Goal: Navigation & Orientation: Find specific page/section

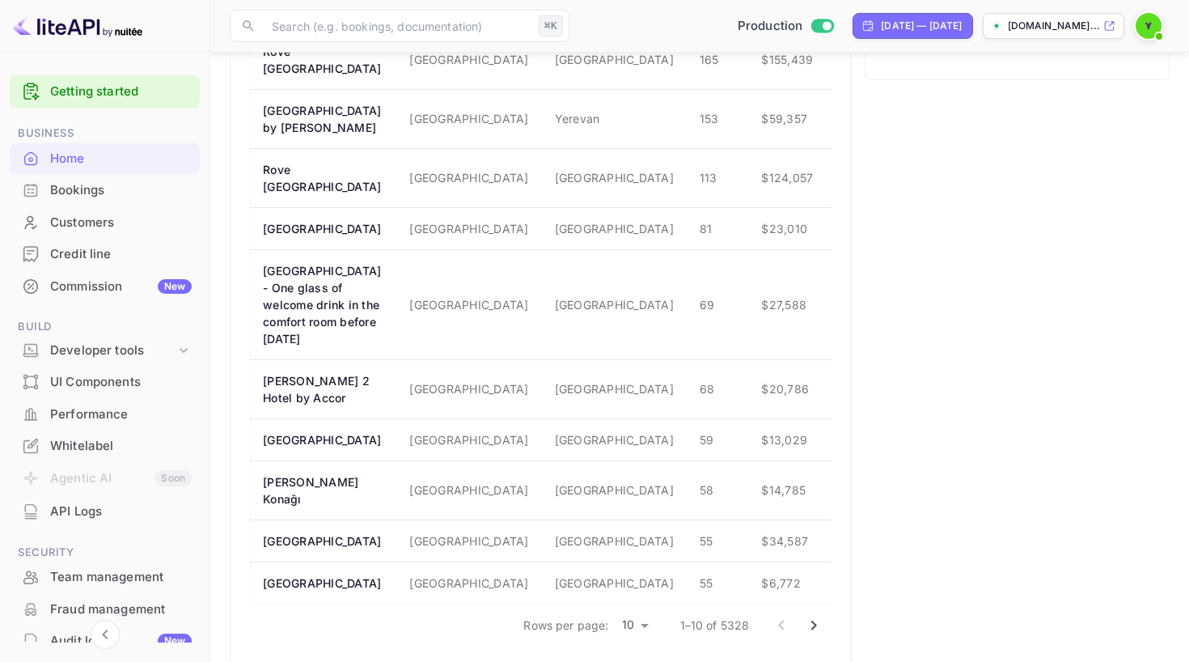
scroll to position [1248, 0]
click at [78, 195] on div "Bookings" at bounding box center [121, 190] width 142 height 19
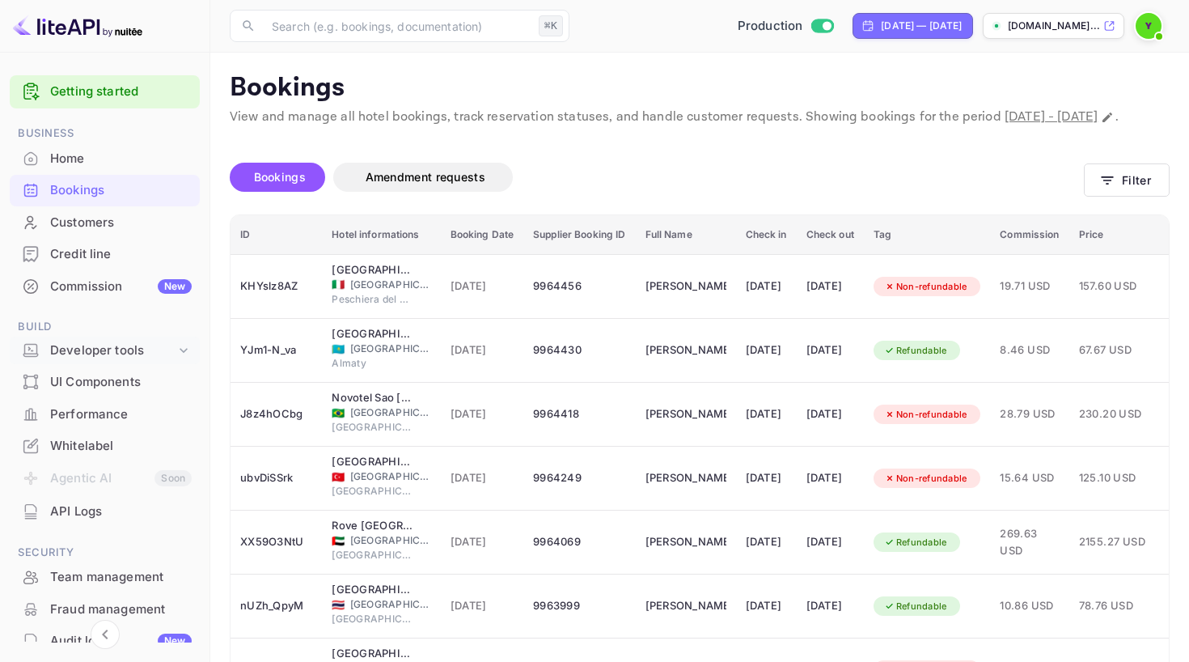
click at [108, 348] on div "Developer tools" at bounding box center [112, 350] width 125 height 19
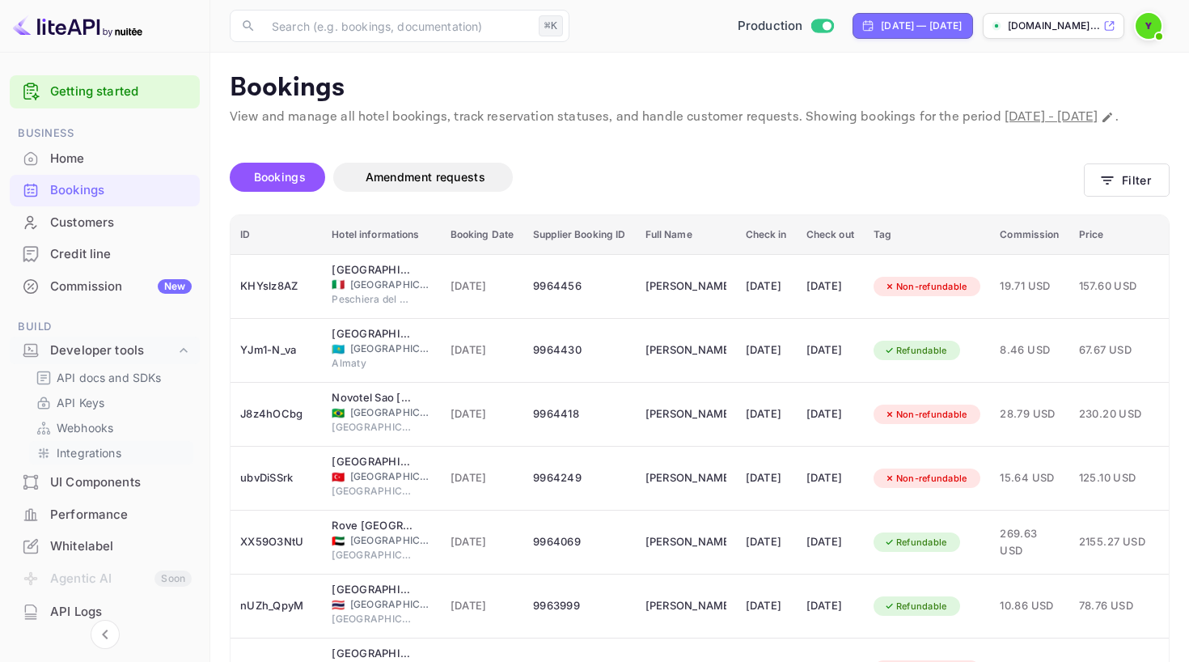
click at [101, 448] on p "Integrations" at bounding box center [89, 452] width 65 height 17
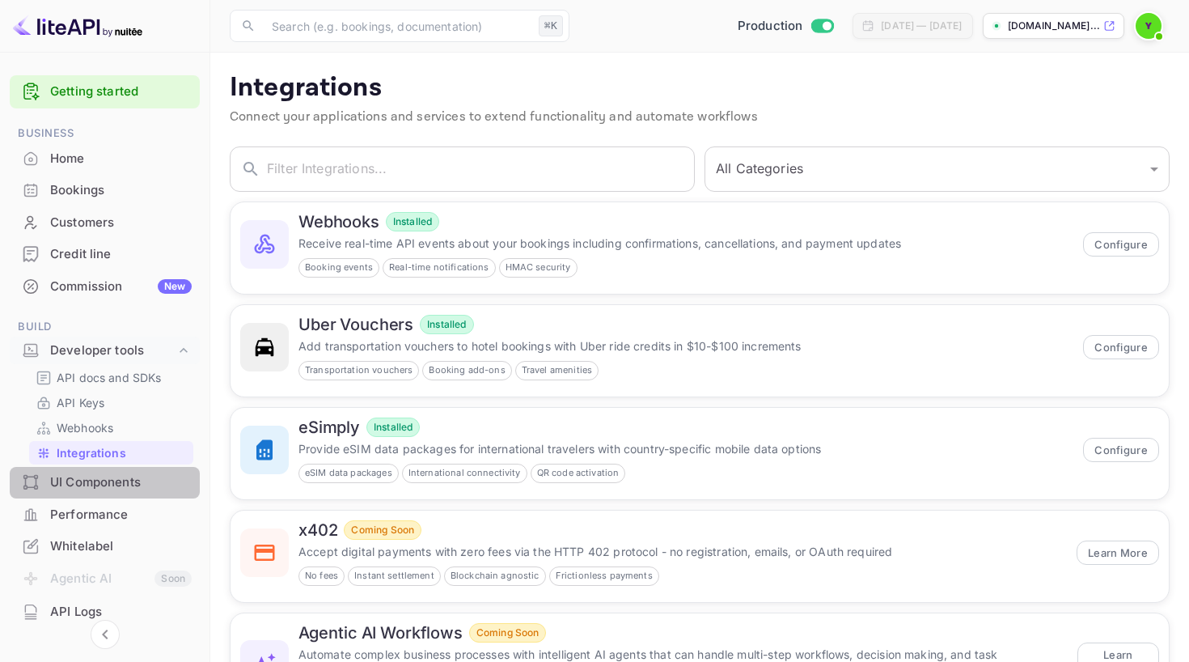
click at [115, 480] on div "UI Components" at bounding box center [121, 482] width 142 height 19
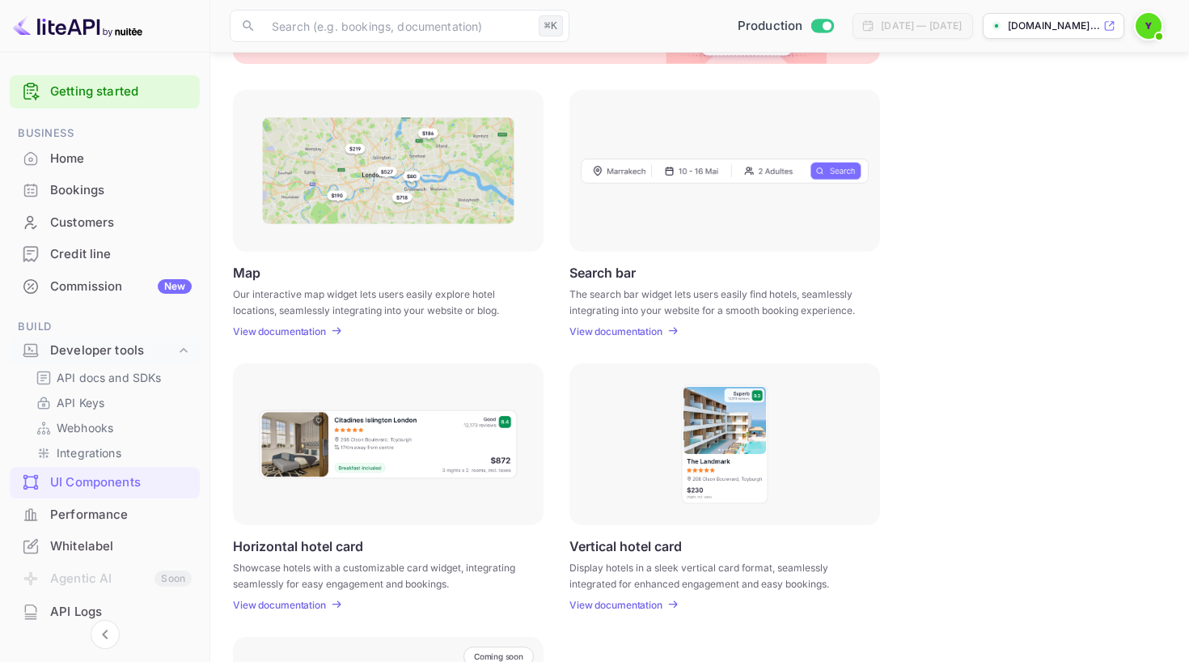
scroll to position [172, 0]
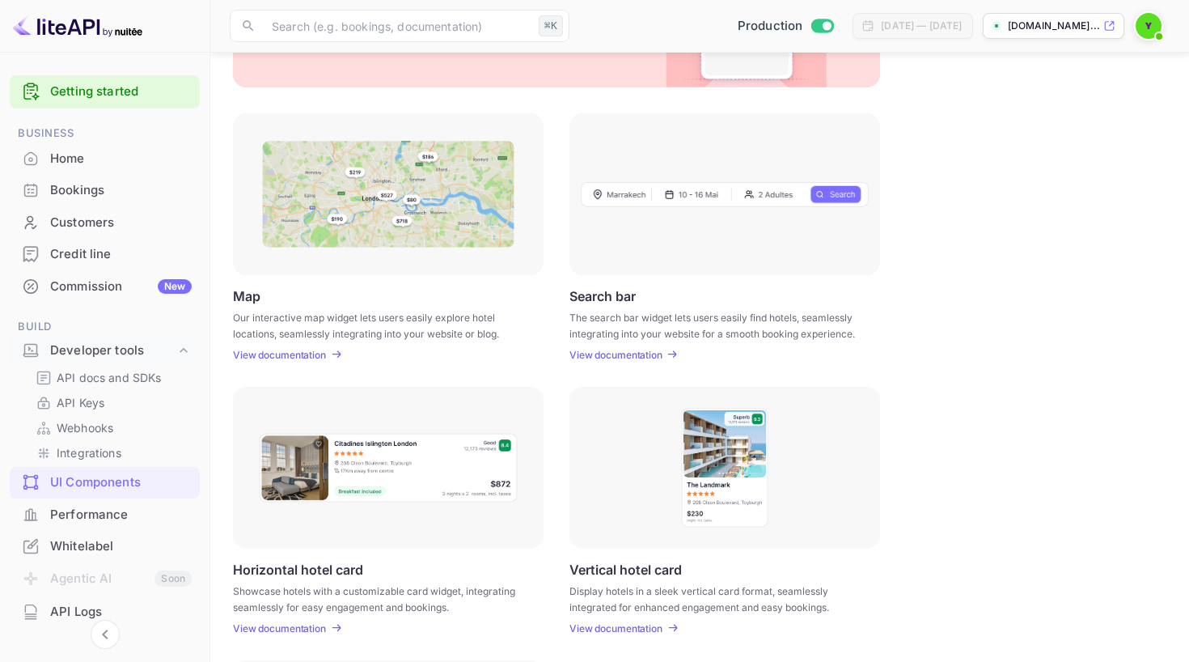
click at [624, 352] on p "View documentation" at bounding box center [615, 355] width 93 height 12
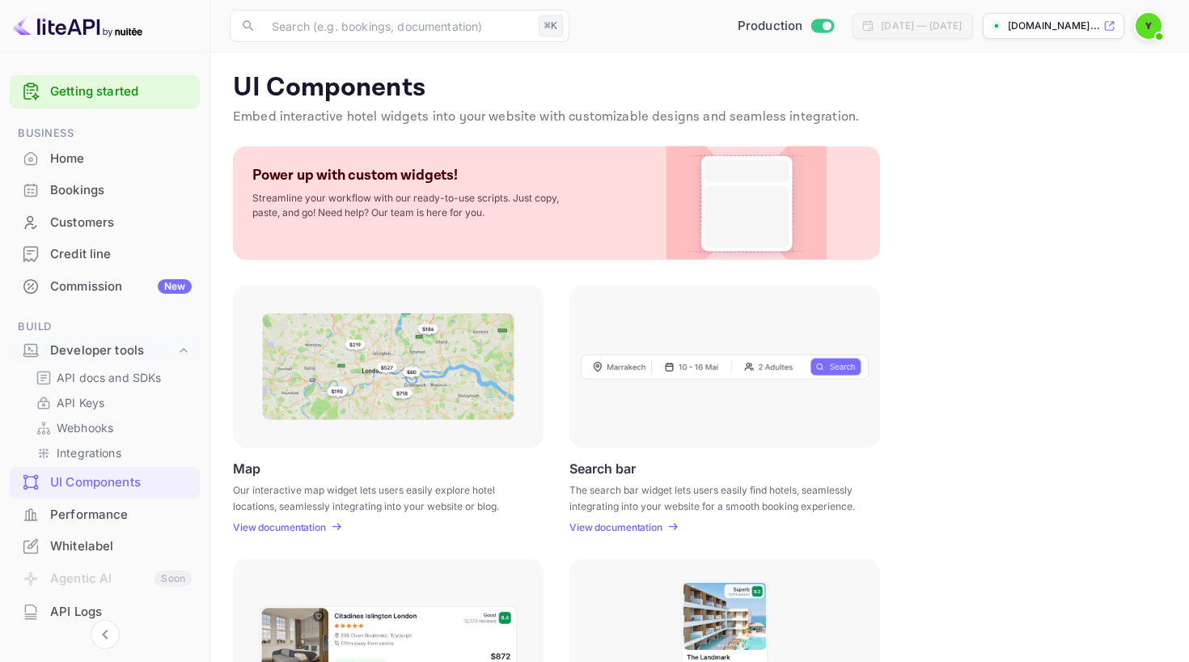
scroll to position [0, 0]
click at [96, 548] on div "Whitelabel" at bounding box center [121, 546] width 142 height 19
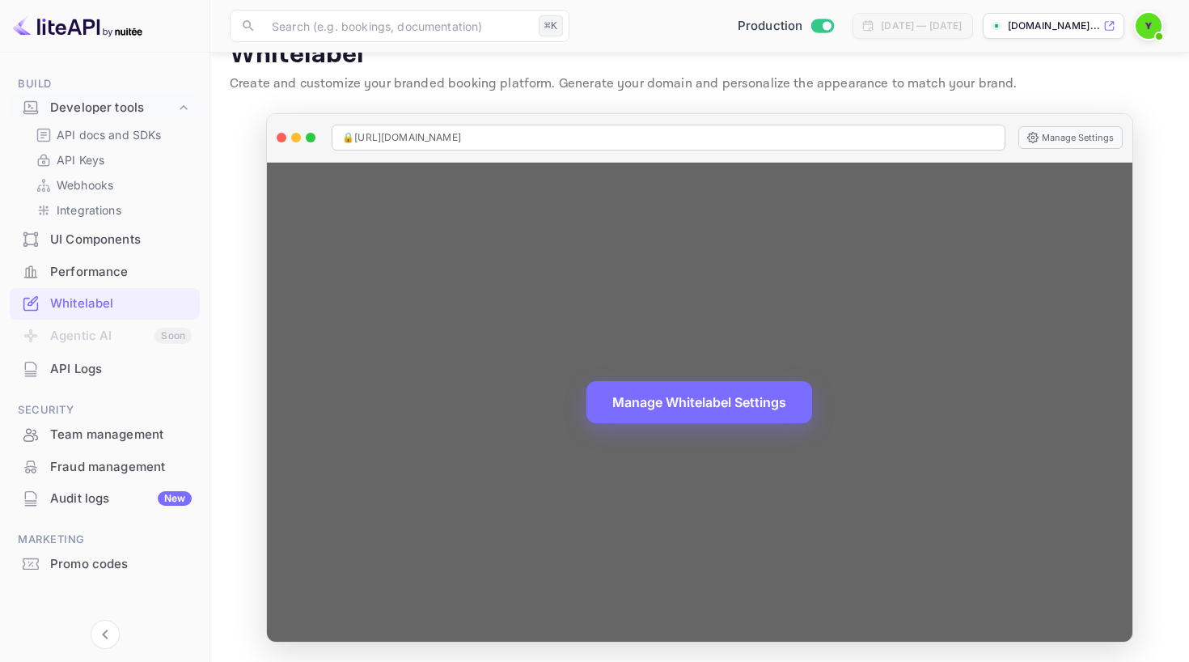
scroll to position [32, 0]
click at [461, 134] on span "🔒 [URL][DOMAIN_NAME]" at bounding box center [401, 138] width 119 height 15
copy span "🔒 [URL][DOMAIN_NAME]"
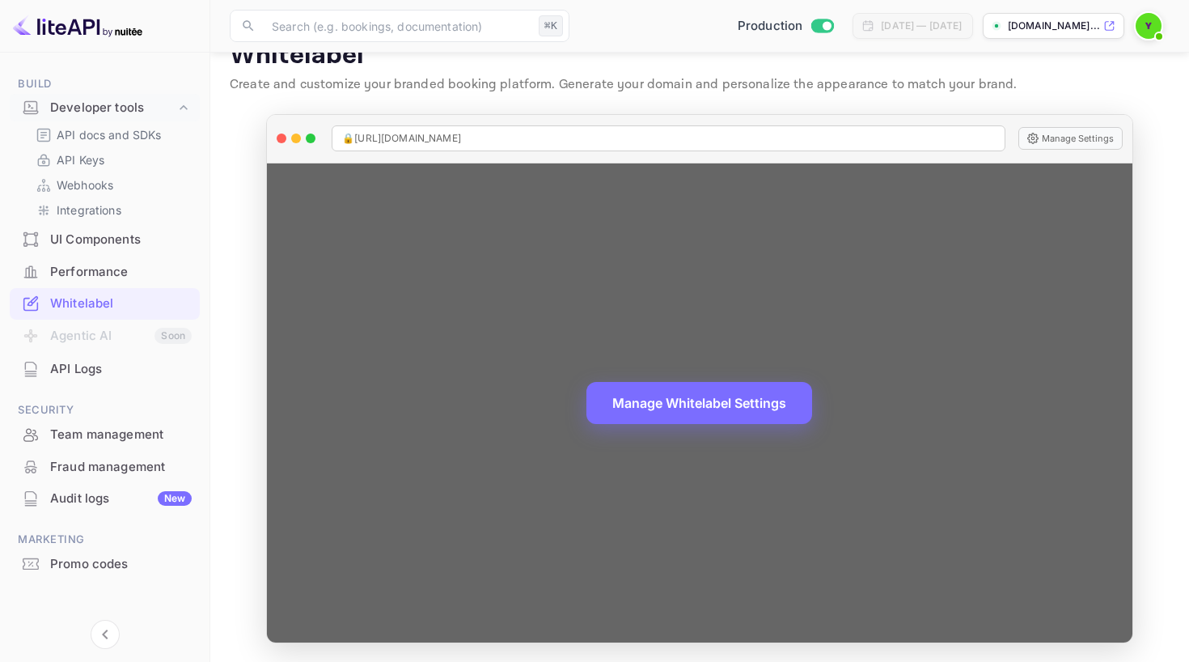
click at [844, 268] on div "Manage Whitelabel Settings" at bounding box center [700, 402] width 866 height 479
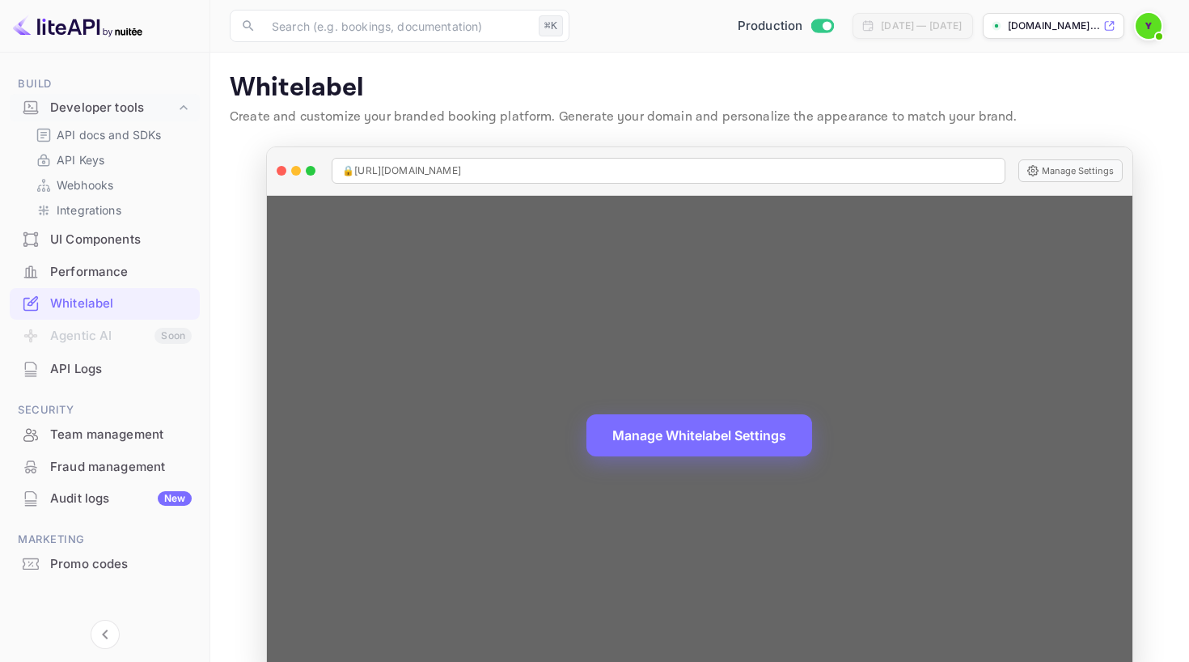
scroll to position [0, 0]
copy span "[URL][DOMAIN_NAME]"
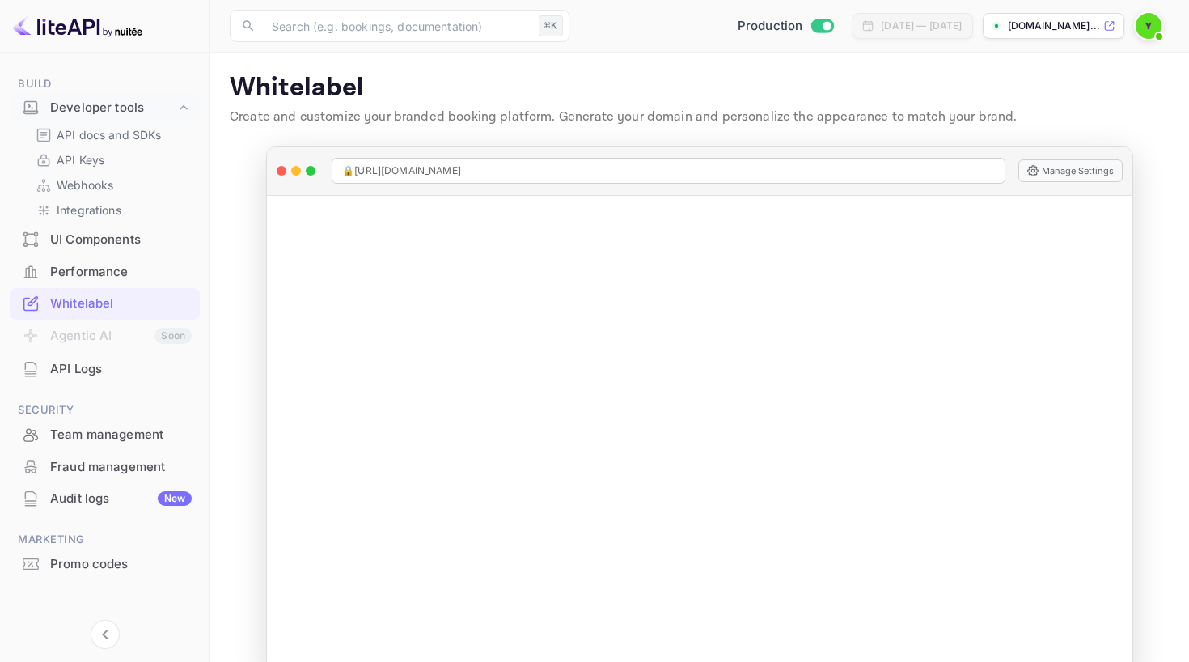
scroll to position [32, 0]
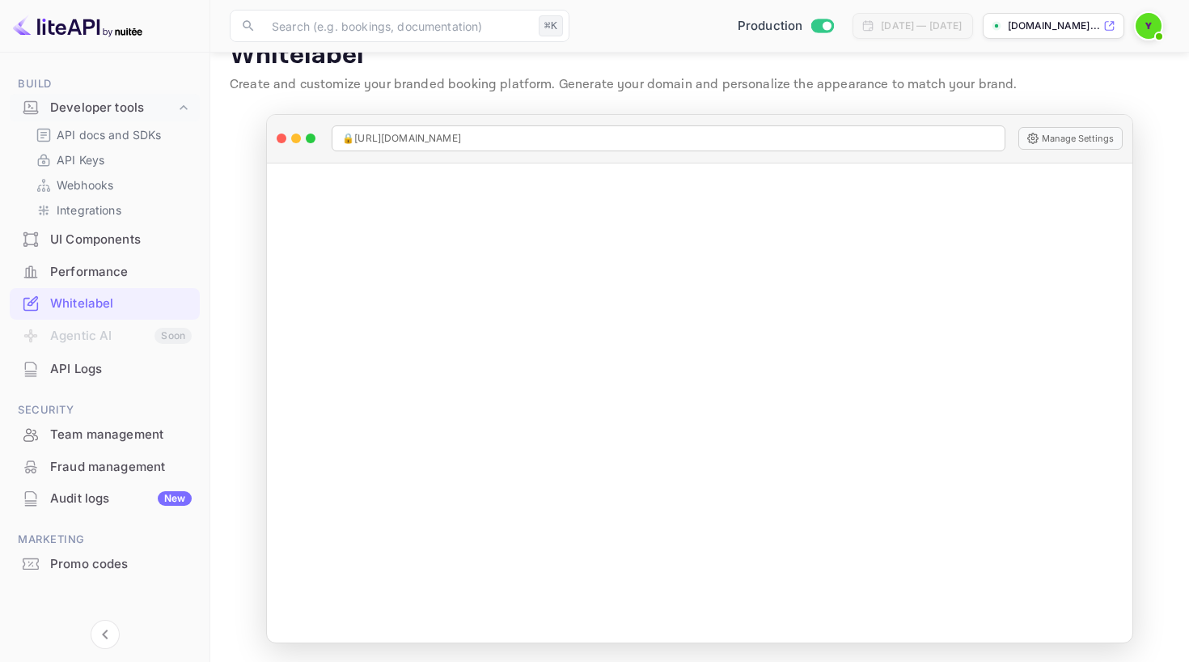
click at [87, 365] on div "API Logs" at bounding box center [121, 369] width 142 height 19
